Goal: Task Accomplishment & Management: Manage account settings

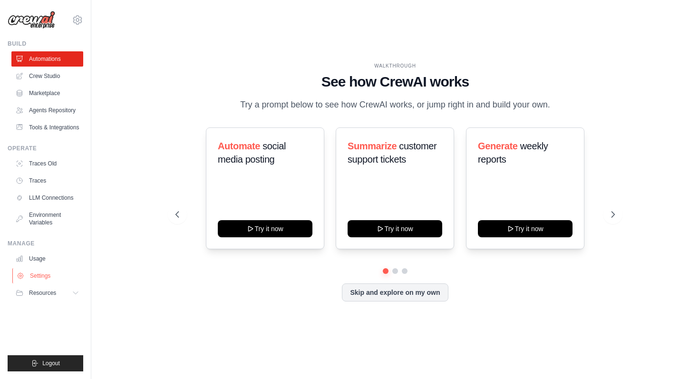
click at [49, 278] on link "Settings" at bounding box center [48, 275] width 72 height 15
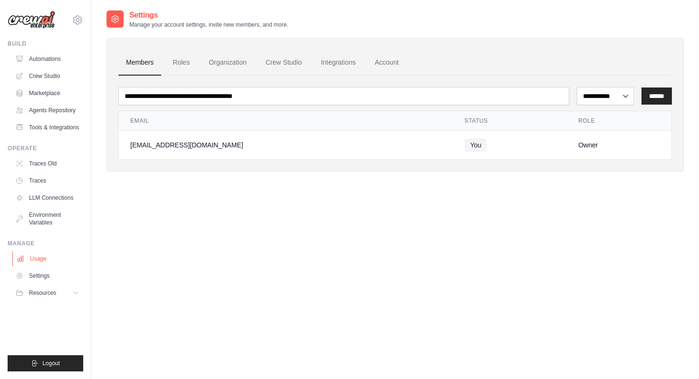
click at [35, 255] on link "Usage" at bounding box center [48, 258] width 72 height 15
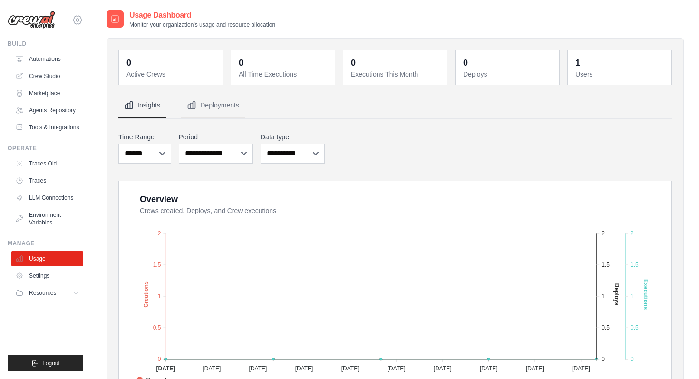
click at [80, 15] on icon at bounding box center [77, 19] width 11 height 11
click at [99, 51] on link "Settings" at bounding box center [118, 58] width 90 height 19
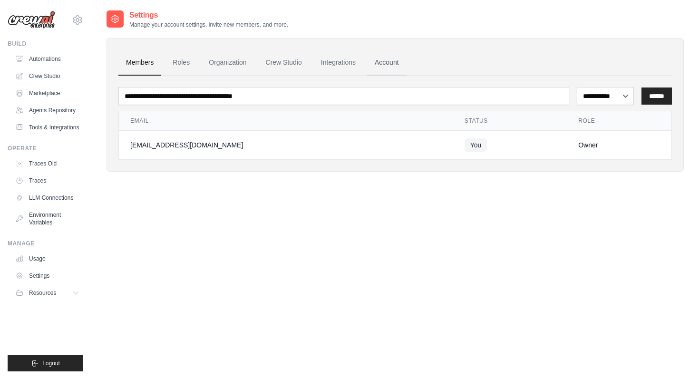
click at [379, 58] on link "Account" at bounding box center [386, 63] width 39 height 26
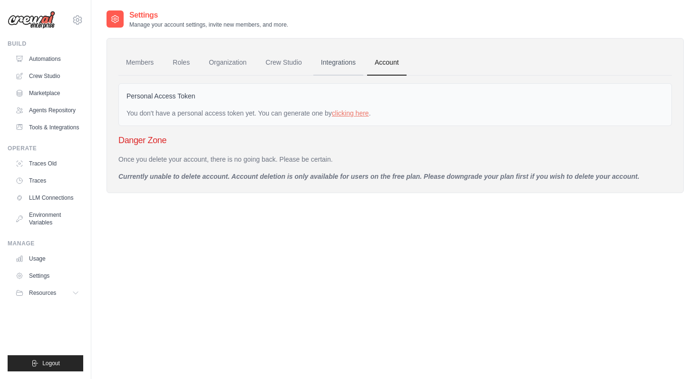
click at [345, 65] on link "Integrations" at bounding box center [338, 63] width 50 height 26
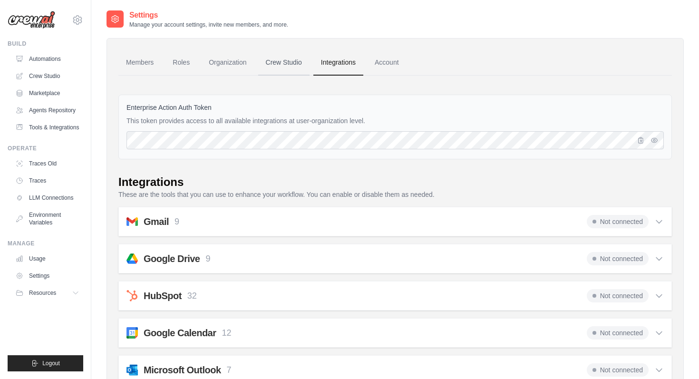
click at [300, 66] on link "Crew Studio" at bounding box center [283, 63] width 51 height 26
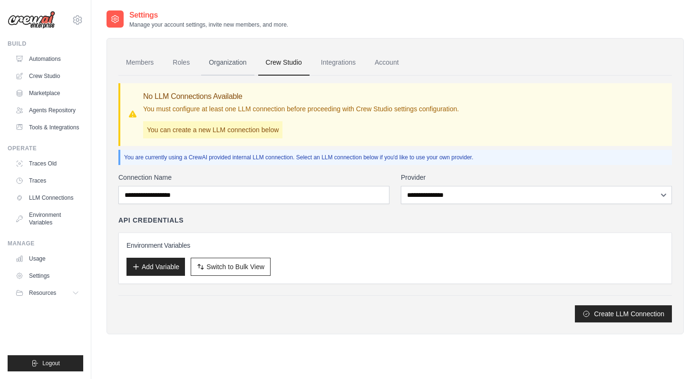
click at [229, 55] on link "Organization" at bounding box center [227, 63] width 53 height 26
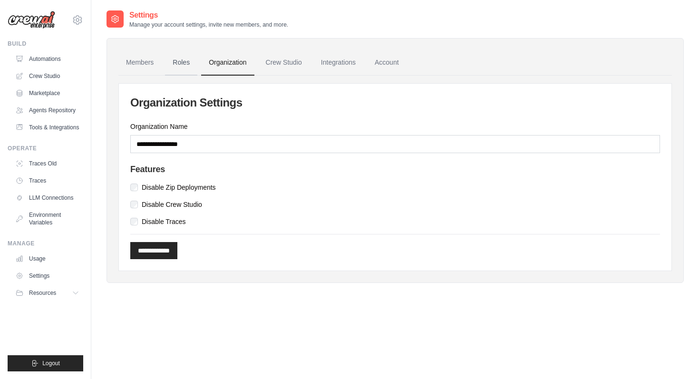
click at [183, 63] on link "Roles" at bounding box center [181, 63] width 32 height 26
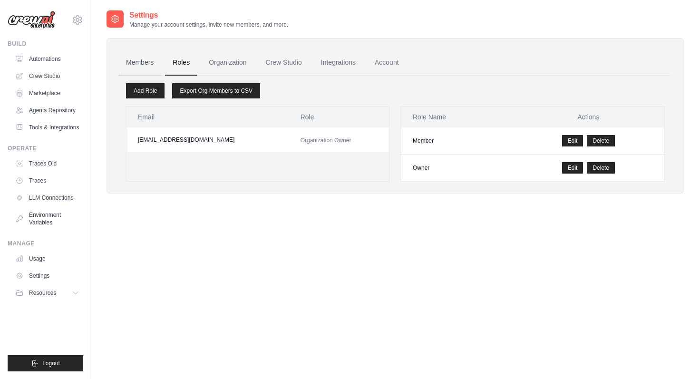
click at [143, 64] on link "Members" at bounding box center [139, 63] width 43 height 26
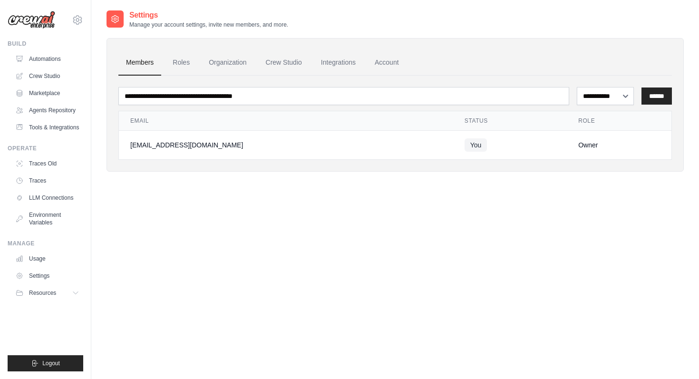
click at [243, 202] on div "**********" at bounding box center [394, 199] width 577 height 379
click at [57, 288] on button "Resources" at bounding box center [48, 292] width 72 height 15
click at [46, 96] on link "Marketplace" at bounding box center [48, 93] width 72 height 15
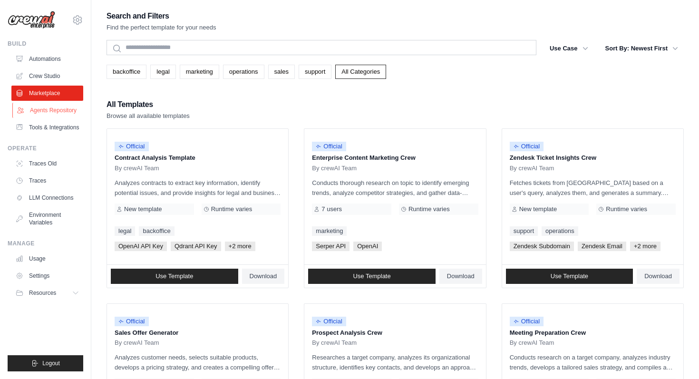
click at [49, 109] on link "Agents Repository" at bounding box center [48, 110] width 72 height 15
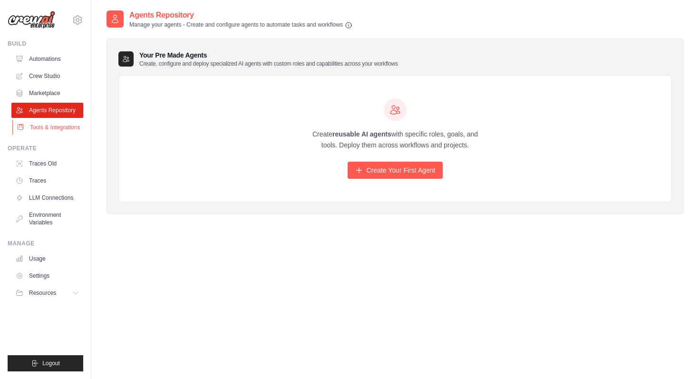
click at [48, 128] on link "Tools & Integrations" at bounding box center [48, 127] width 72 height 15
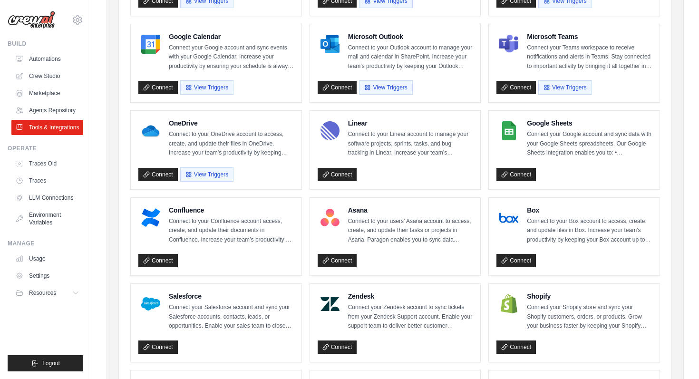
scroll to position [476, 0]
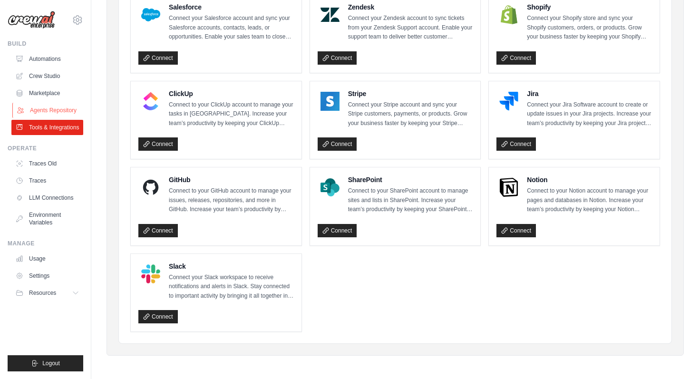
click at [52, 110] on link "Agents Repository" at bounding box center [48, 110] width 72 height 15
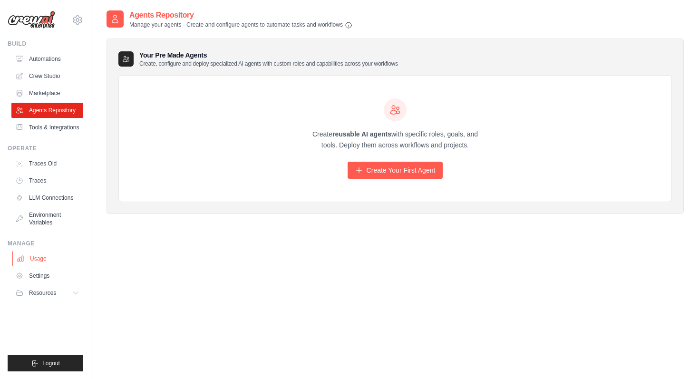
click at [33, 265] on link "Usage" at bounding box center [48, 258] width 72 height 15
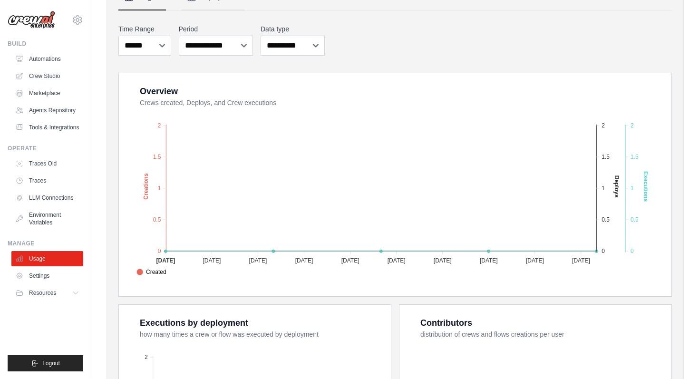
scroll to position [107, 0]
click at [235, 53] on select "**********" at bounding box center [216, 46] width 75 height 20
select select "**********"
click at [179, 36] on select "**********" at bounding box center [216, 46] width 75 height 20
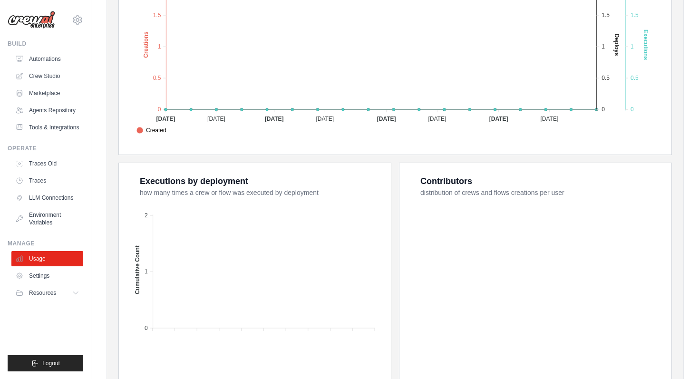
scroll to position [310, 0]
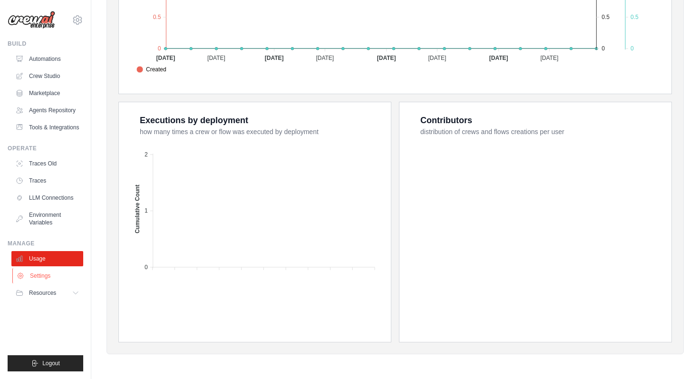
click at [42, 273] on link "Settings" at bounding box center [48, 275] width 72 height 15
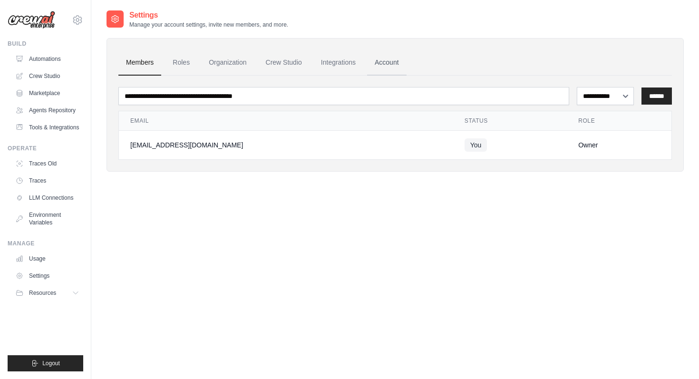
click at [395, 65] on link "Account" at bounding box center [386, 63] width 39 height 26
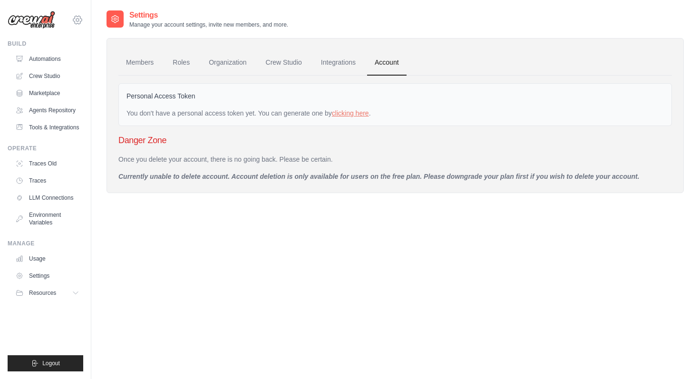
click at [80, 16] on icon at bounding box center [77, 19] width 11 height 11
click at [109, 62] on span "Settings" at bounding box center [117, 59] width 75 height 10
